Goal: Browse casually

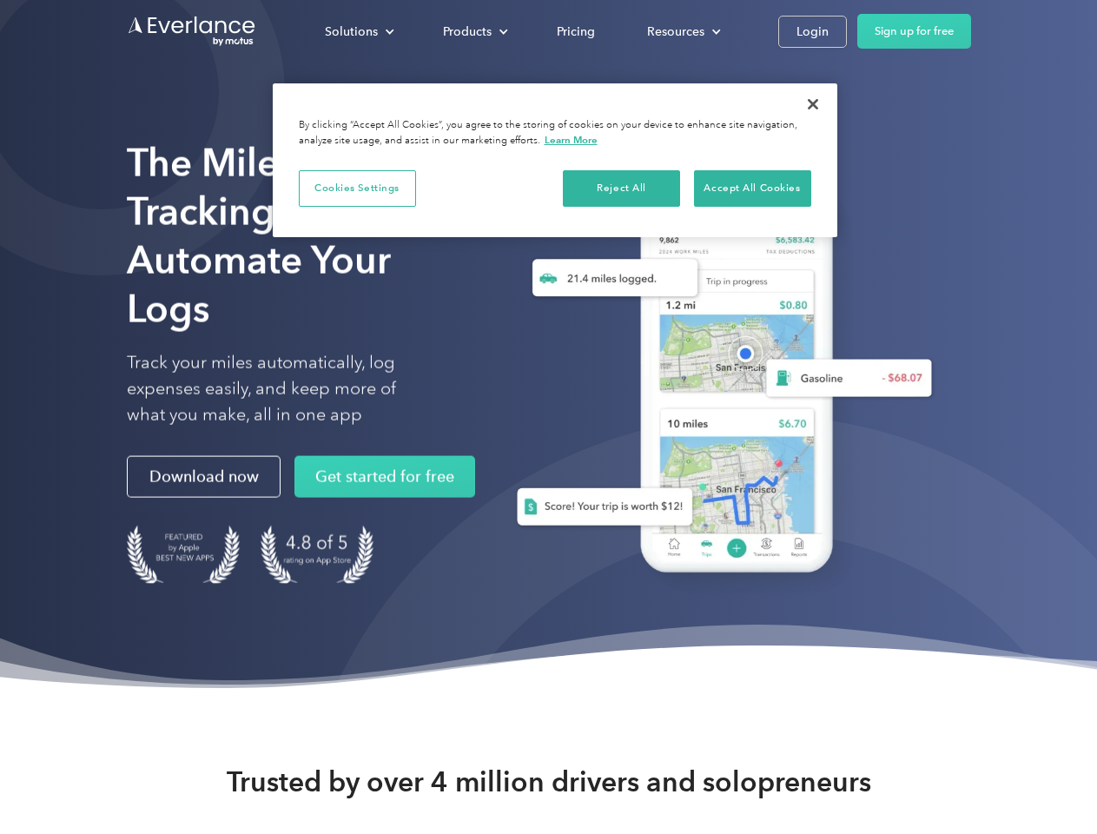
click at [359, 31] on div "Solutions" at bounding box center [351, 32] width 53 height 22
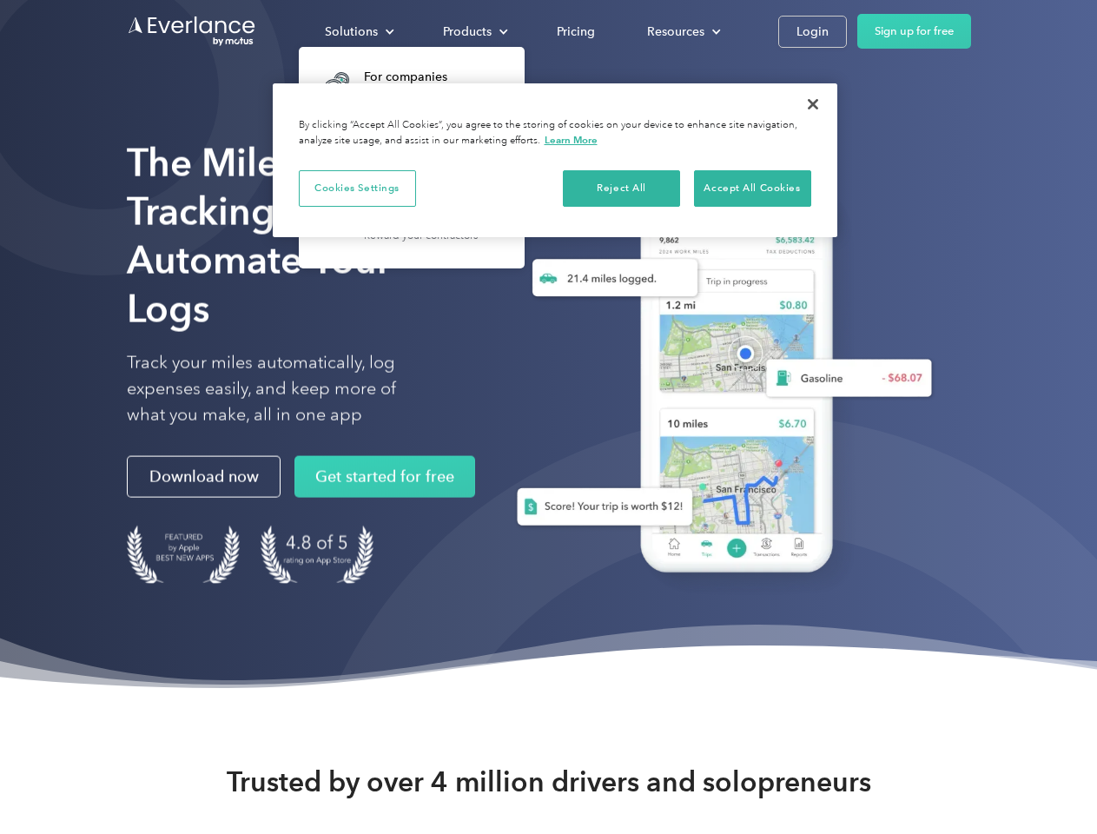
click at [474, 31] on div "Products" at bounding box center [467, 32] width 49 height 22
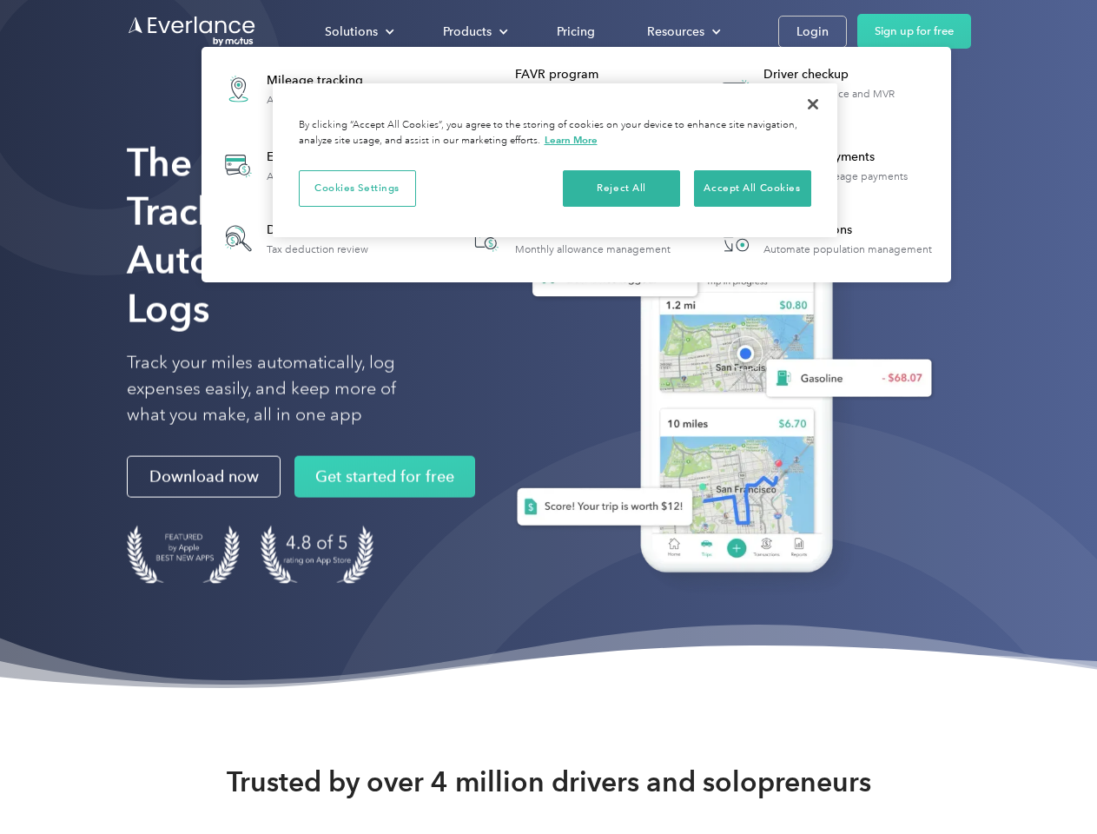
click at [682, 31] on div "Resources" at bounding box center [675, 32] width 57 height 22
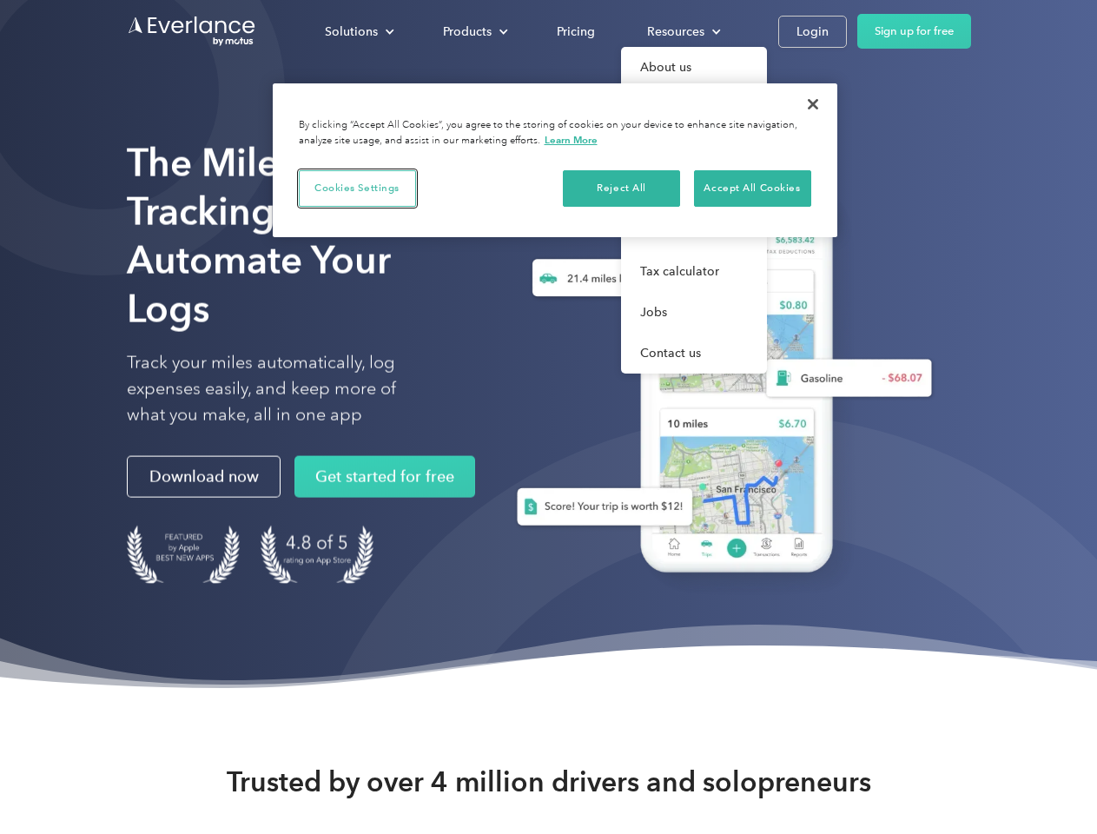
click at [357, 188] on button "Cookies Settings" at bounding box center [357, 188] width 117 height 36
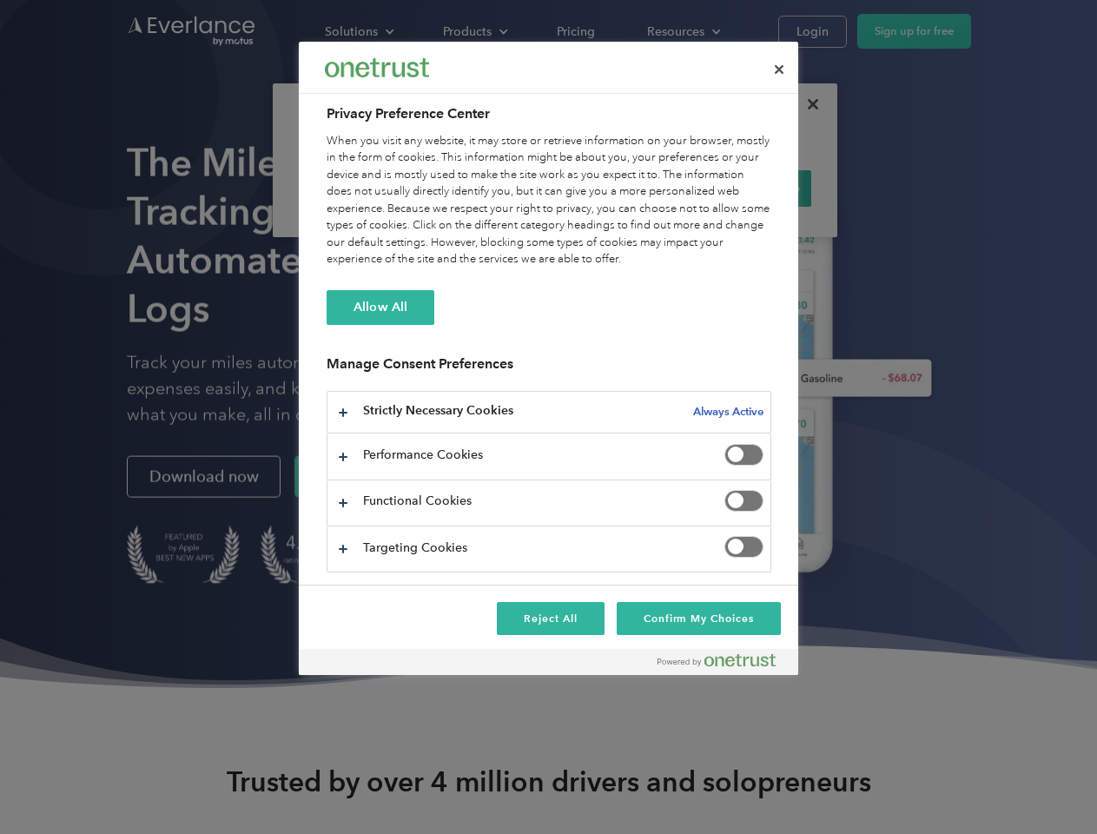
click at [622, 188] on div "When you visit any website, it may store or retrieve information on your browse…" at bounding box center [549, 201] width 445 height 136
click at [752, 188] on div "When you visit any website, it may store or retrieve information on your browse…" at bounding box center [549, 201] width 445 height 136
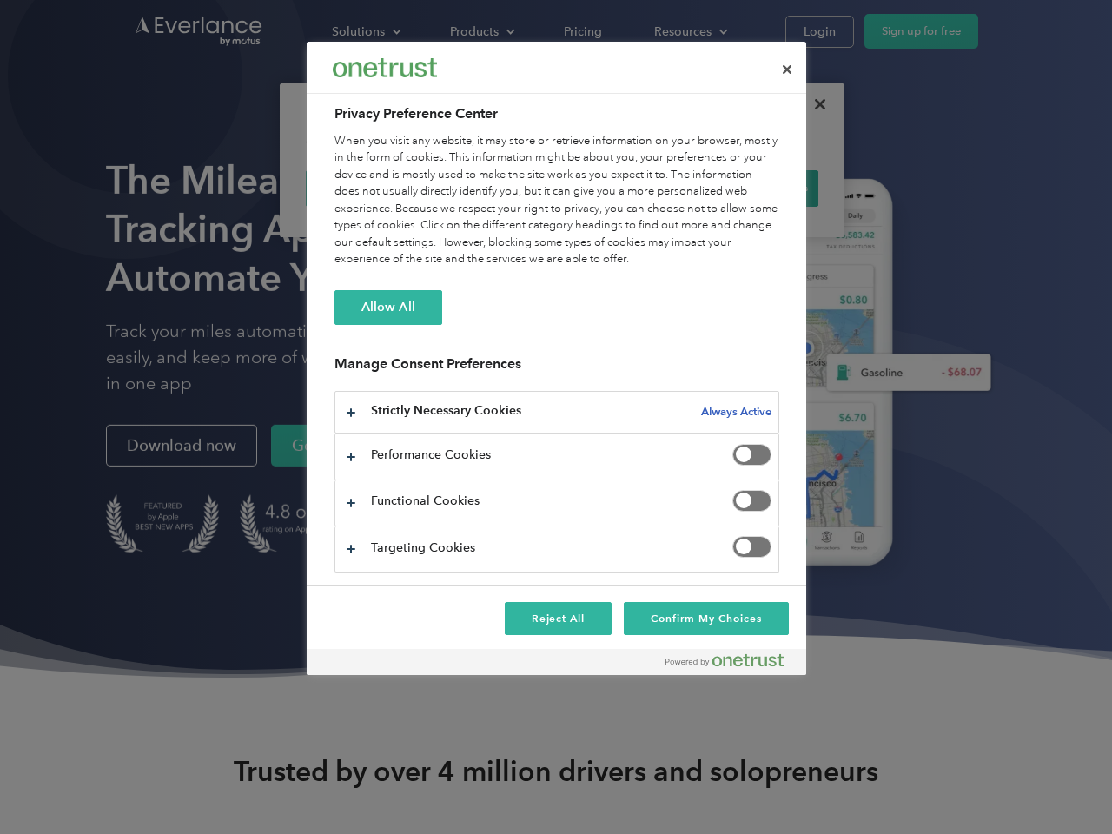
click at [813, 104] on div at bounding box center [556, 417] width 1112 height 834
